Goal: Find specific page/section: Find specific page/section

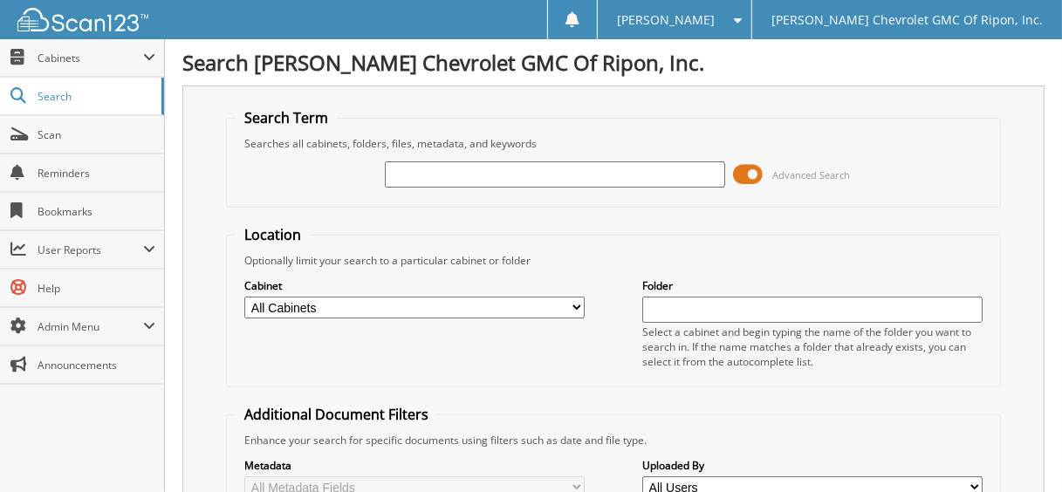
click at [389, 181] on input "text" at bounding box center [555, 174] width 340 height 26
type input "E"
type input "RG1185"
click at [747, 163] on span at bounding box center [749, 174] width 30 height 26
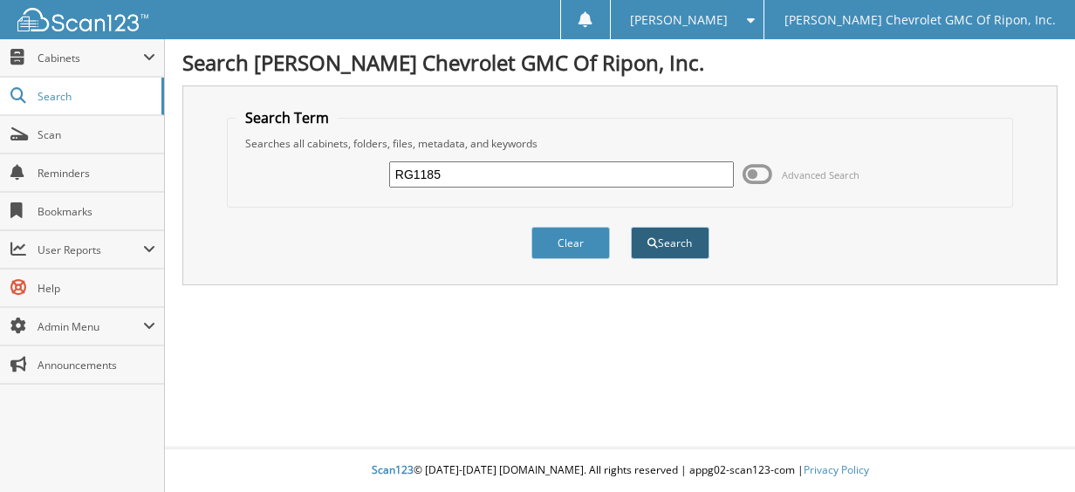
click at [681, 249] on button "Search" at bounding box center [670, 243] width 79 height 32
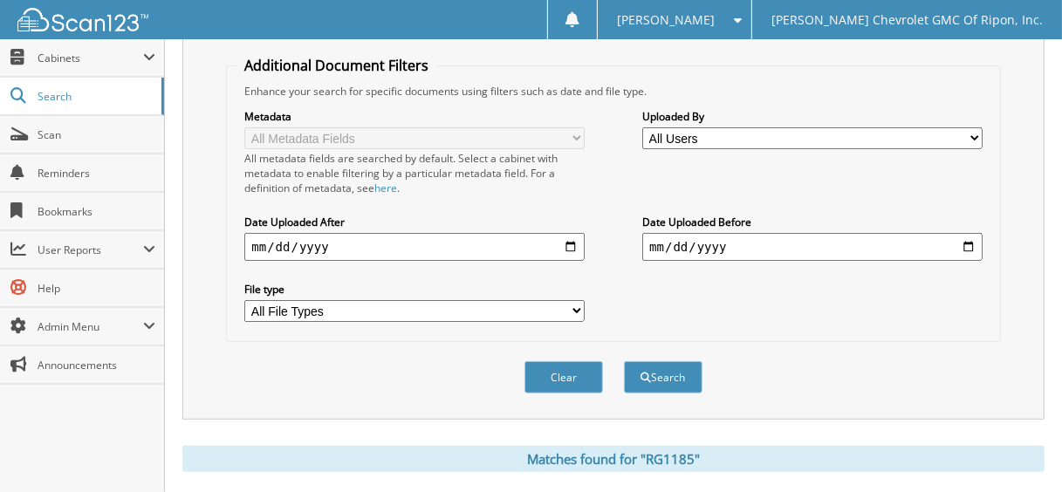
scroll to position [698, 0]
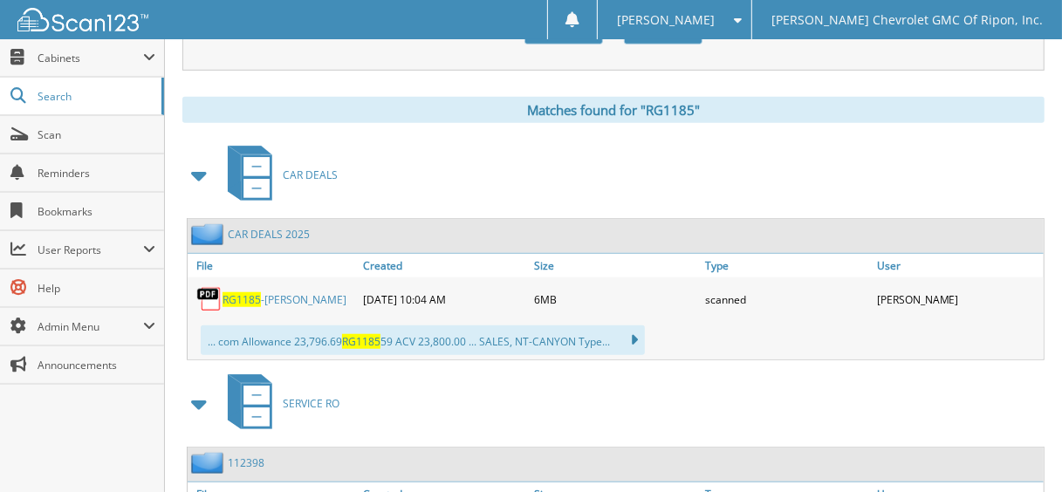
click at [254, 292] on span "RG1185" at bounding box center [242, 299] width 38 height 15
click at [118, 139] on span "Scan" at bounding box center [97, 134] width 118 height 15
